Goal: Information Seeking & Learning: Find specific fact

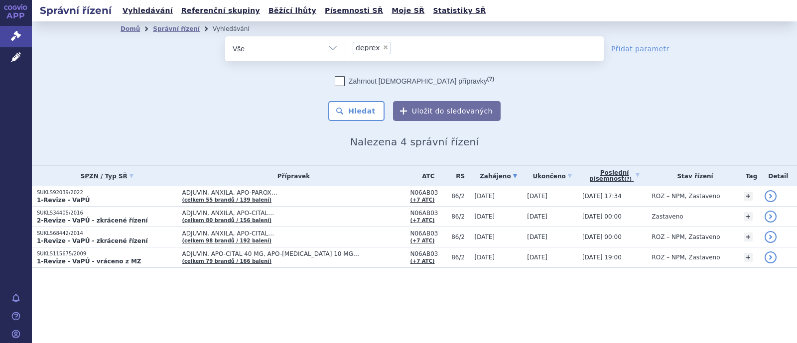
click at [298, 51] on select "Vše Spisová značka Typ SŘ Přípravek/SUKL kód Účastník/Držitel" at bounding box center [285, 47] width 120 height 22
select select "filter-atc-group"
click at [225, 36] on select "Vše Spisová značka Typ SŘ Přípravek/SUKL kód Účastník/Držitel" at bounding box center [285, 47] width 120 height 22
click at [382, 51] on ul at bounding box center [474, 46] width 259 height 21
click at [345, 51] on select at bounding box center [345, 48] width 0 height 25
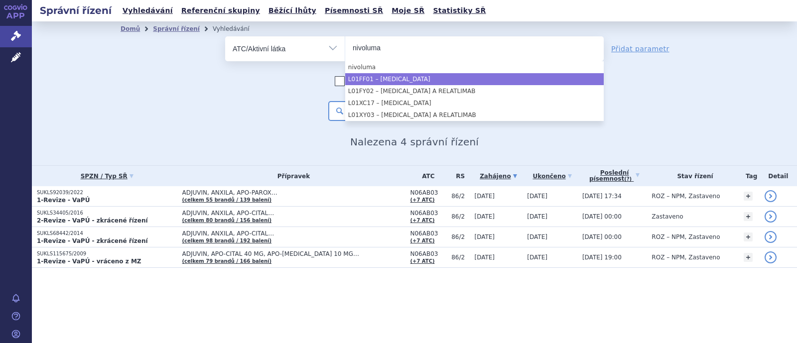
type input "nivoluma"
select select "L01FF01"
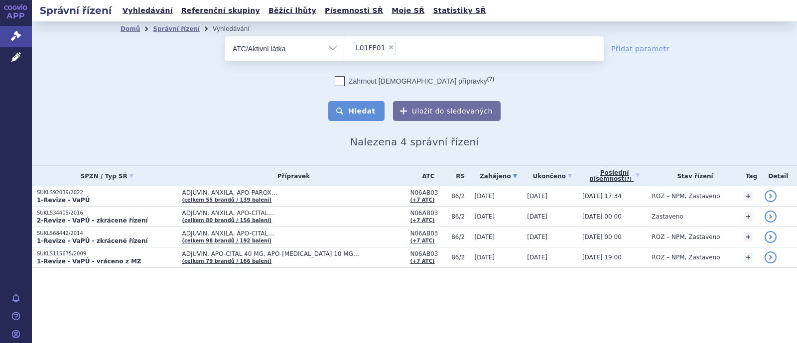
click at [372, 115] on button "Hledat" at bounding box center [356, 111] width 56 height 20
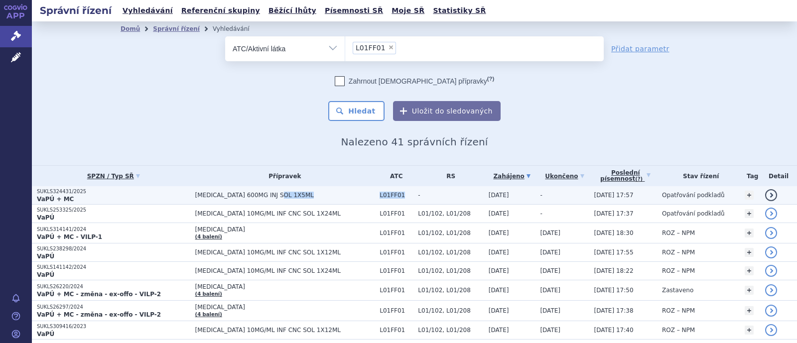
drag, startPoint x: 384, startPoint y: 192, endPoint x: 346, endPoint y: 200, distance: 38.2
click at [346, 200] on tr "SUKLS324431/2025 VaPÚ + MC OPDIVO 600MG INJ SOL 1X5ML L01FF01 - 13.08.2025 - + …" at bounding box center [415, 195] width 766 height 18
copy tr "L01FF01"
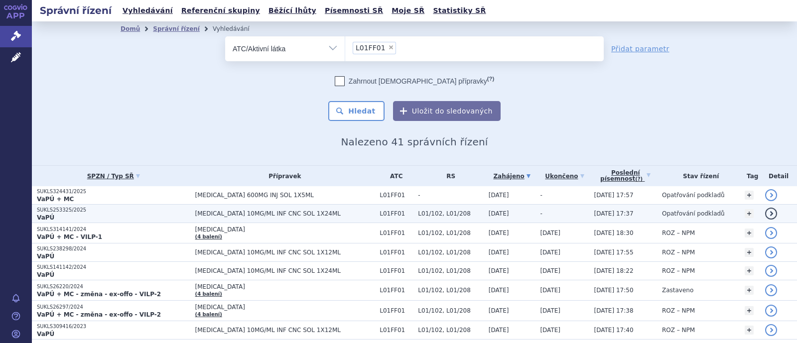
click at [266, 210] on span "[MEDICAL_DATA] 10MG/ML INF CNC SOL 1X24ML" at bounding box center [285, 213] width 180 height 7
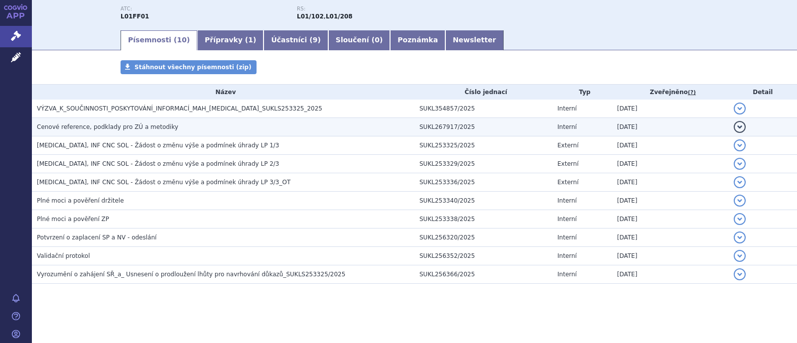
scroll to position [68, 0]
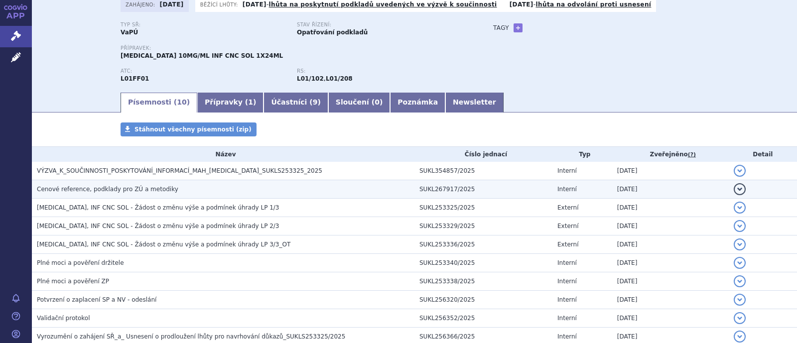
click at [140, 188] on span "Cenové reference, podklady pro ZÚ a metodiky" at bounding box center [108, 189] width 142 height 7
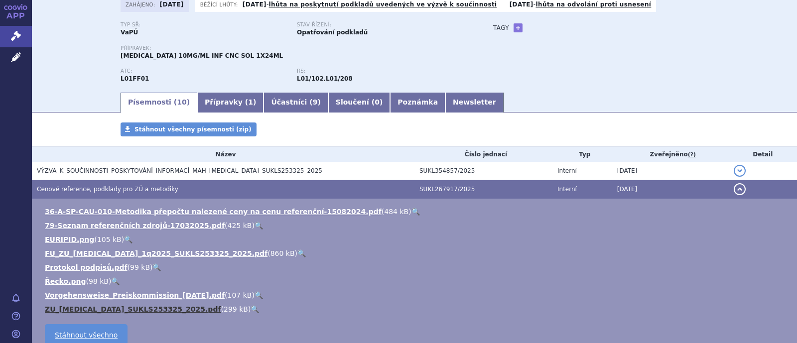
click at [95, 309] on link "ZU_[MEDICAL_DATA]_SUKLS253325_2025.pdf" at bounding box center [133, 310] width 176 height 8
click at [143, 188] on span "Cenové reference, podklady pro ZÚ a metodiky" at bounding box center [108, 189] width 142 height 7
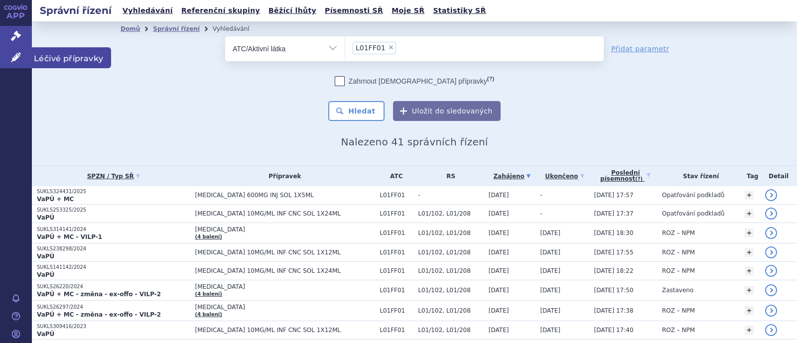
click at [18, 62] on icon at bounding box center [16, 57] width 10 height 10
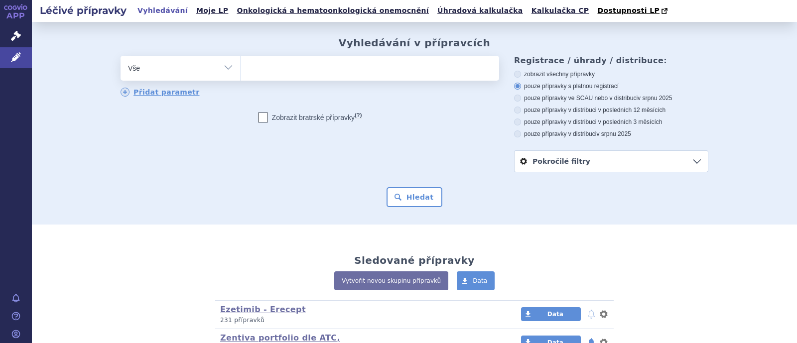
click at [264, 73] on ul at bounding box center [370, 66] width 259 height 21
click at [241, 73] on select at bounding box center [240, 67] width 0 height 25
click at [277, 68] on ul at bounding box center [370, 66] width 259 height 21
click at [241, 68] on select at bounding box center [240, 67] width 0 height 25
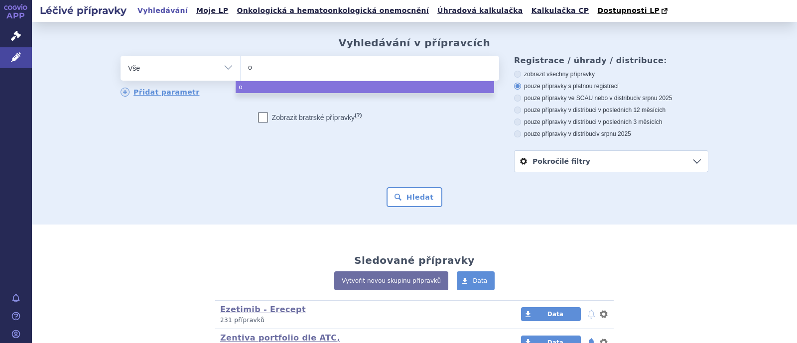
type input "op"
type input "opv"
type input "opvid"
type input "opvido"
select select "opvido"
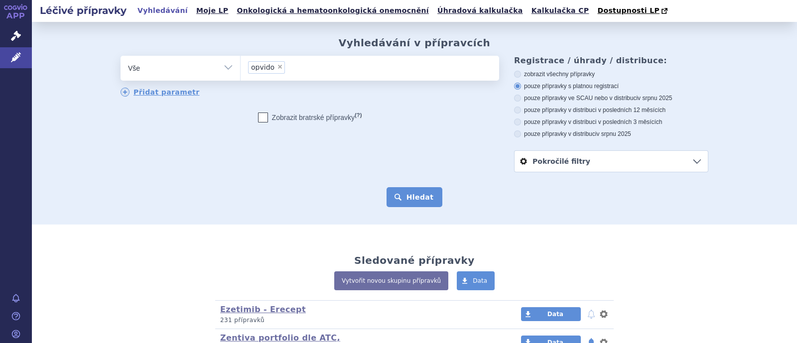
click at [415, 196] on button "Hledat" at bounding box center [415, 197] width 56 height 20
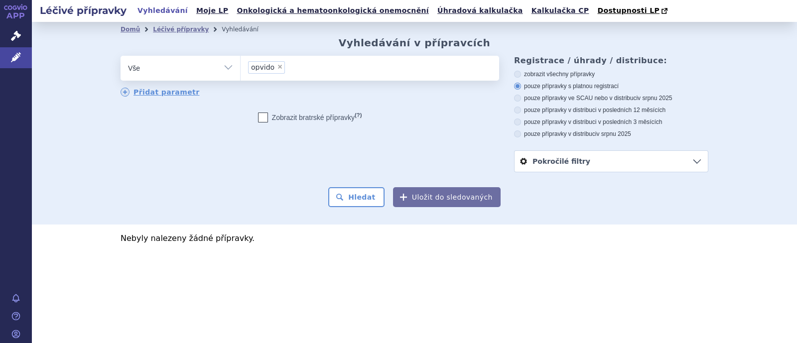
click at [187, 69] on select "Vše Přípravek/SUKL kód MAH VPOIS ATC/Aktivní látka Léková forma Síla" at bounding box center [181, 67] width 120 height 22
select select "filter-product"
click at [121, 56] on select "Vše Přípravek/SUKL kód MAH VPOIS ATC/Aktivní látka Léková forma Síla" at bounding box center [181, 67] width 120 height 22
click at [270, 73] on ul at bounding box center [370, 66] width 259 height 21
click at [241, 73] on select at bounding box center [240, 67] width 0 height 25
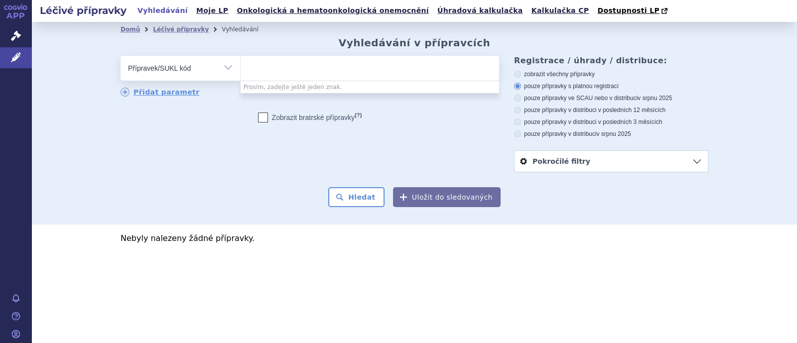
click at [319, 67] on ul at bounding box center [370, 66] width 259 height 21
click at [241, 67] on select at bounding box center [240, 67] width 0 height 25
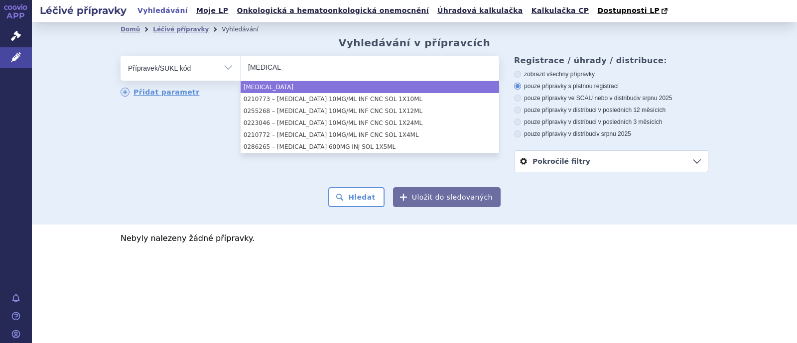
type input "opdivo"
drag, startPoint x: 291, startPoint y: 87, endPoint x: 304, endPoint y: 99, distance: 17.3
select select "opdivo"
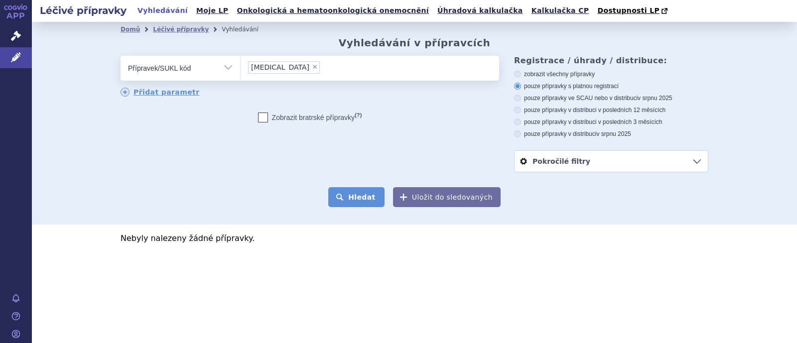
click at [374, 192] on button "Hledat" at bounding box center [356, 197] width 56 height 20
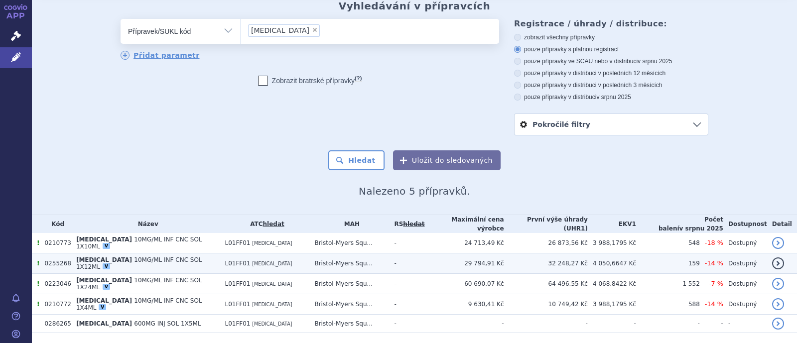
scroll to position [55, 0]
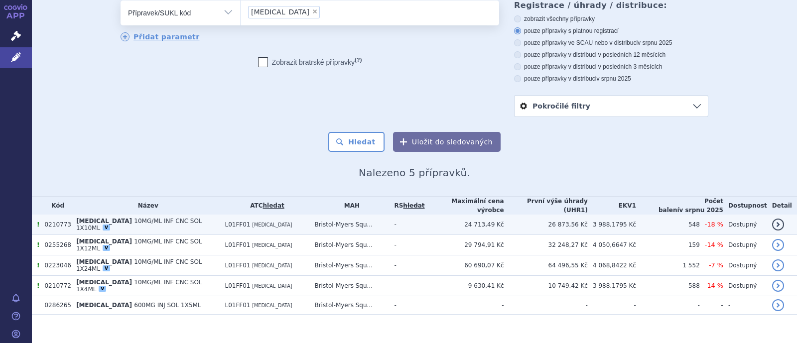
click at [252, 222] on span "[MEDICAL_DATA]" at bounding box center [272, 224] width 40 height 5
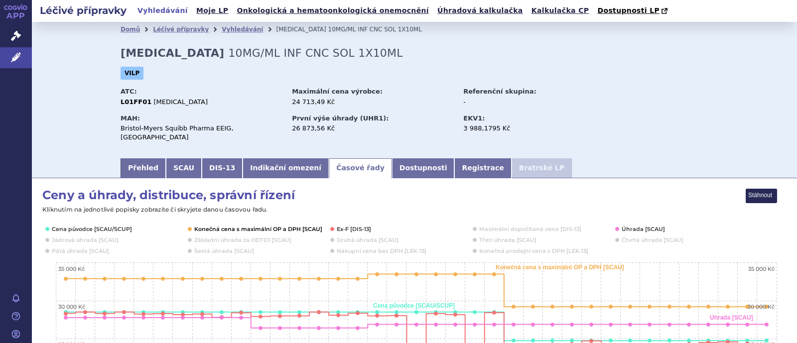
scroll to position [124, 0]
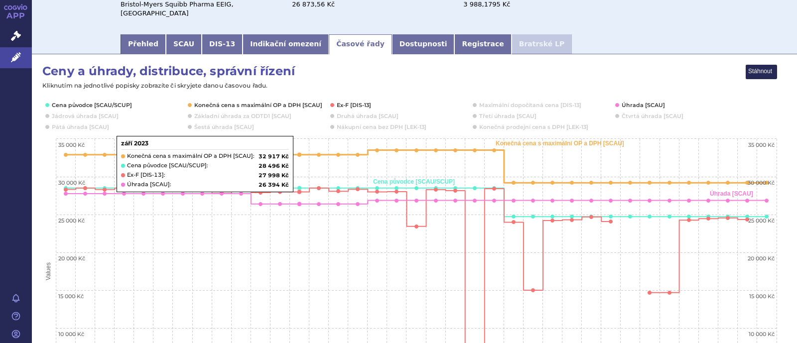
click at [276, 92] on rect "Interactive chart" at bounding box center [410, 258] width 736 height 389
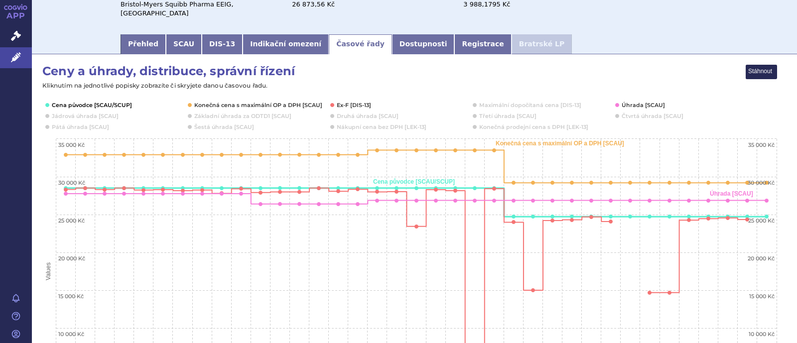
click at [105, 101] on button "Show Cena původce [SCAU/SCUP]" at bounding box center [91, 105] width 79 height 8
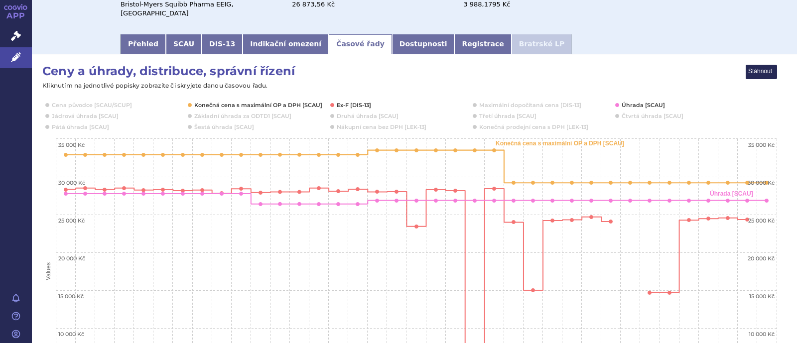
click at [253, 101] on button "Show Konečná cena s maximální OP a DPH [SCAU]" at bounding box center [257, 105] width 126 height 8
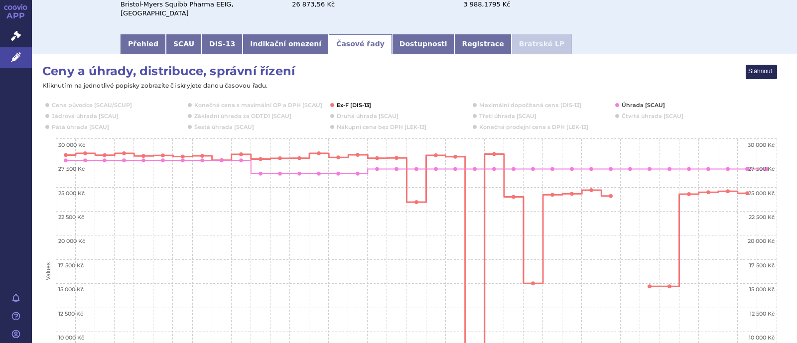
click at [344, 101] on button "Show Ex-F [DIS-13]" at bounding box center [354, 105] width 35 height 8
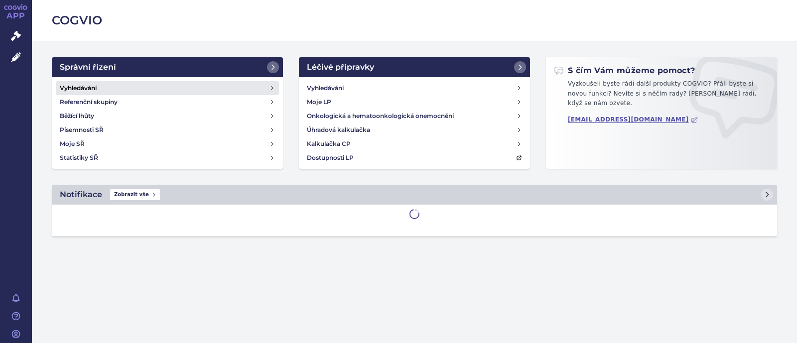
click at [107, 84] on link "Vyhledávání" at bounding box center [167, 88] width 223 height 14
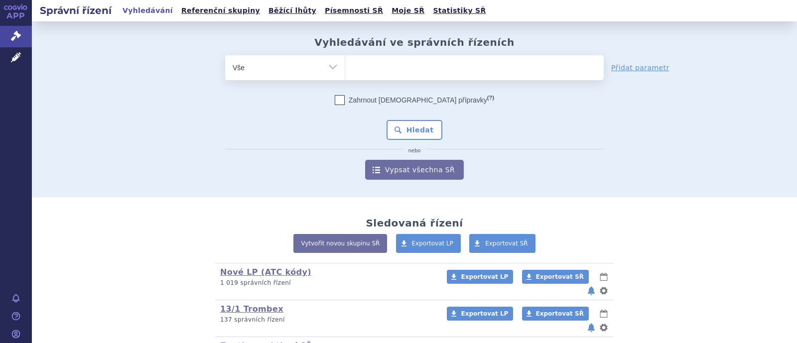
click at [334, 66] on select "Vše Spisová značka Typ SŘ Přípravek/SUKL kód Účastník/Držitel" at bounding box center [285, 66] width 120 height 22
select select "filter-product"
click at [225, 55] on select "Vše Spisová značka Typ SŘ Přípravek/SUKL kód Účastník/Držitel" at bounding box center [285, 66] width 120 height 22
click at [371, 61] on ul at bounding box center [474, 65] width 259 height 21
click at [345, 61] on select at bounding box center [345, 67] width 0 height 25
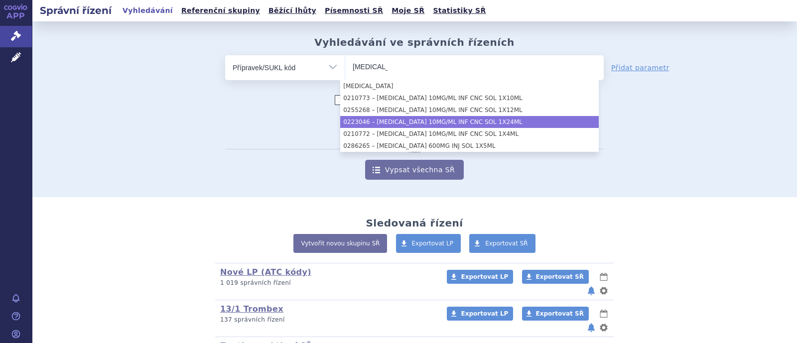
type input "[MEDICAL_DATA]"
select select "7b8cd1d5-7591-48a5-8903-d36397acfe90"
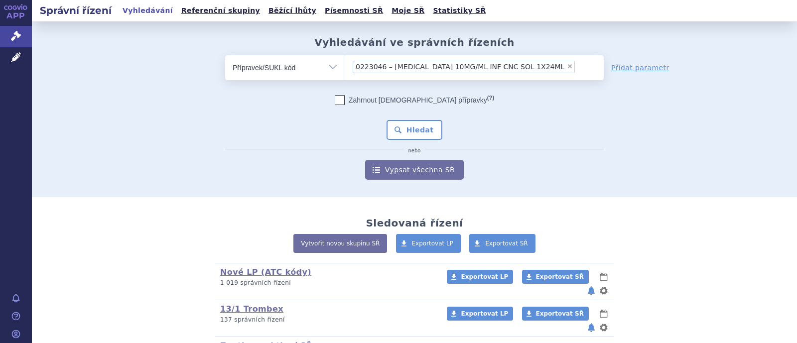
click at [567, 66] on span "×" at bounding box center [570, 66] width 6 height 6
click at [345, 66] on select "0223046 – OPDIVO 10MG/ML INF CNC SOL 1X24ML" at bounding box center [345, 67] width 0 height 25
select select
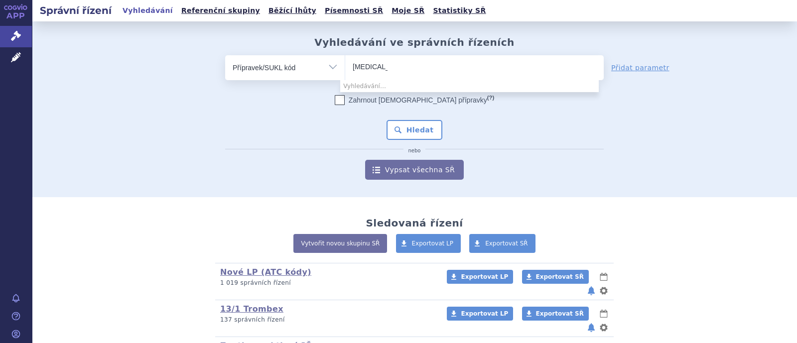
type input "[MEDICAL_DATA]"
click at [675, 134] on div "odstranit Vše Spisová značka Typ SŘ" at bounding box center [415, 117] width 588 height 125
select select "[MEDICAL_DATA]"
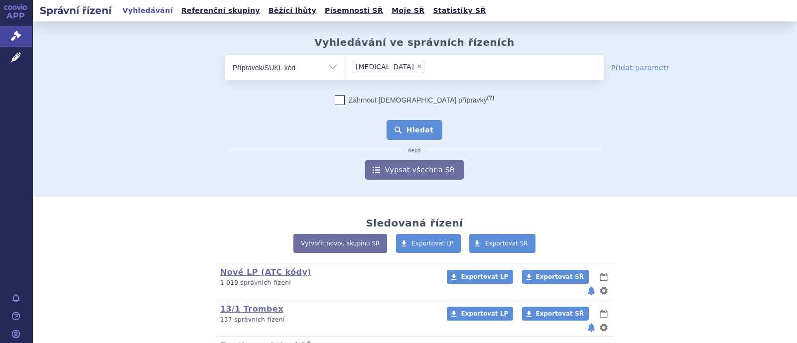
click at [414, 125] on button "Hledat" at bounding box center [415, 130] width 56 height 20
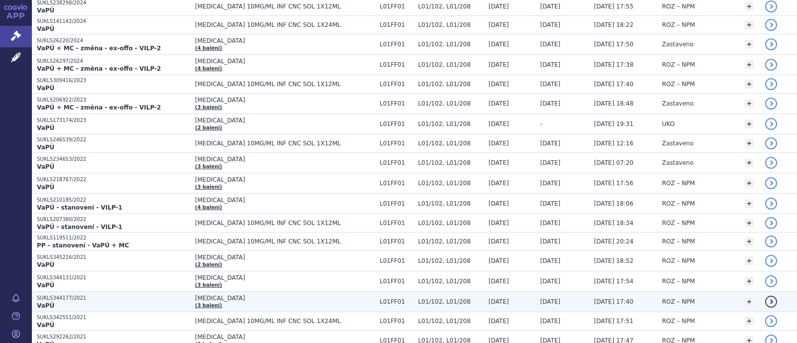
scroll to position [132, 0]
